Goal: Transaction & Acquisition: Purchase product/service

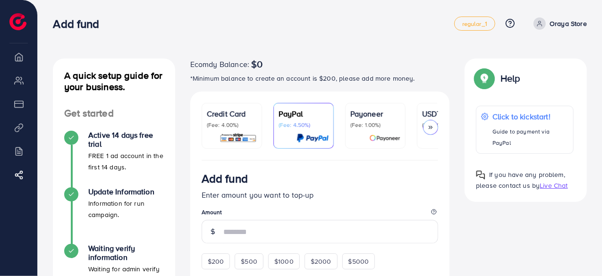
click at [370, 129] on div "Payoneer (Fee: 1.00%)" at bounding box center [376, 125] width 50 height 35
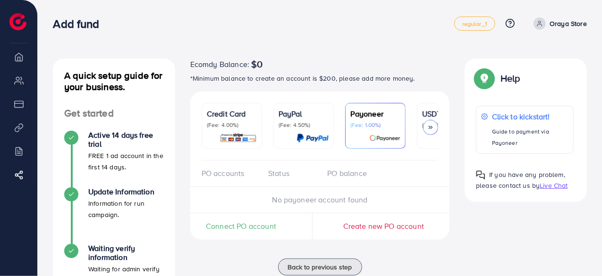
click at [429, 128] on icon at bounding box center [431, 127] width 7 height 7
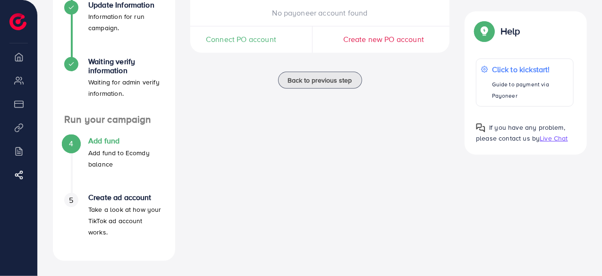
scroll to position [45, 0]
